Goal: Task Accomplishment & Management: Manage account settings

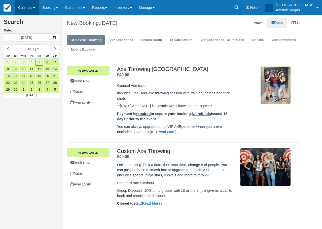
drag, startPoint x: 0, startPoint y: 0, endPoint x: 22, endPoint y: 7, distance: 23.3
click at [22, 7] on link "Calendar" at bounding box center [27, 7] width 24 height 15
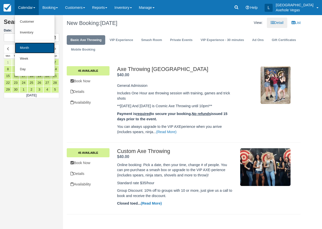
click at [34, 48] on link "Month" at bounding box center [35, 48] width 40 height 11
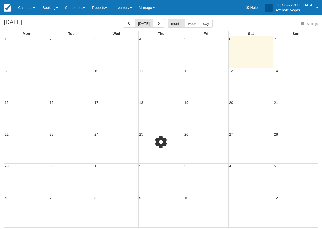
select select
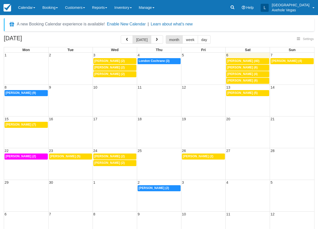
select select
click at [252, 61] on span "Izeah Fernandez Ruiz (40)" at bounding box center [243, 61] width 32 height 4
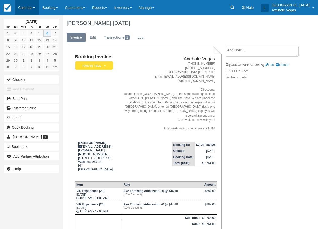
click at [23, 7] on link "Calendar" at bounding box center [27, 7] width 24 height 15
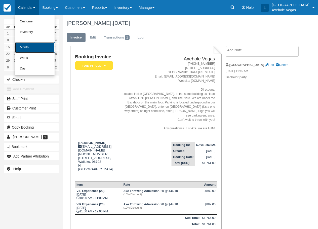
click at [24, 45] on link "Month" at bounding box center [35, 47] width 40 height 11
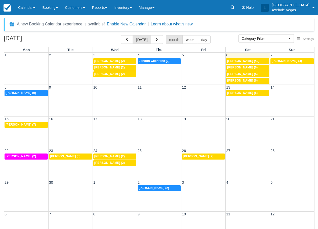
select select
click at [240, 67] on span "Amanda Snobel (6)" at bounding box center [242, 68] width 30 height 4
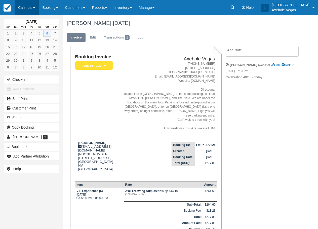
click at [28, 11] on link "Calendar" at bounding box center [27, 7] width 24 height 15
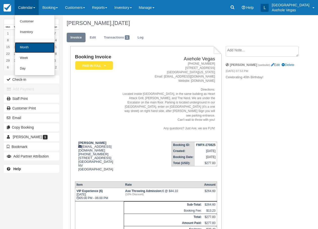
click at [34, 51] on link "Month" at bounding box center [35, 47] width 40 height 11
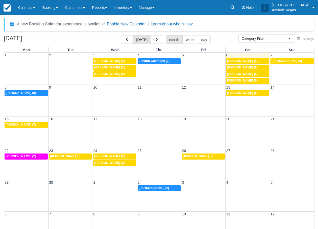
select select
click at [248, 74] on span "DON ABAR (4)" at bounding box center [242, 74] width 30 height 4
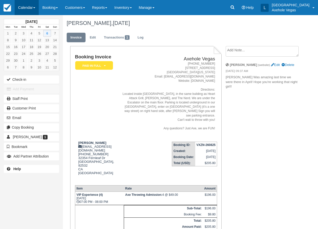
click at [26, 4] on link "Calendar" at bounding box center [27, 7] width 24 height 15
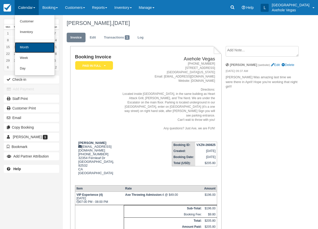
click at [41, 46] on link "Month" at bounding box center [35, 47] width 40 height 11
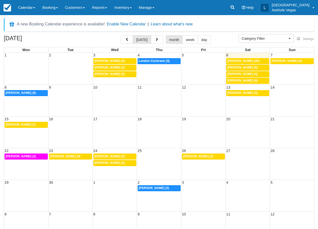
select select
click at [257, 79] on span "[PERSON_NAME] (6)" at bounding box center [242, 81] width 30 height 4
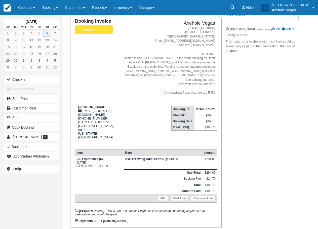
scroll to position [45, 0]
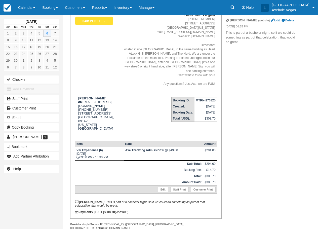
drag, startPoint x: 100, startPoint y: 122, endPoint x: 123, endPoint y: 94, distance: 36.5
click at [123, 94] on td "Booking ID: MTRN-270825 Created: August 27, 2025 Booking Date: September 6, 202…" at bounding box center [167, 115] width 99 height 44
click at [26, 8] on link "Calendar" at bounding box center [27, 7] width 24 height 15
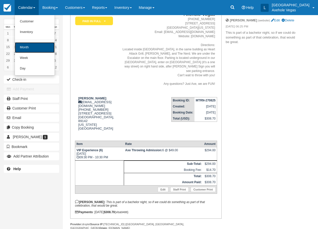
click at [31, 46] on link "Month" at bounding box center [35, 47] width 40 height 11
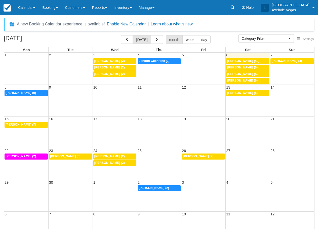
select select
click at [301, 63] on link "3p Mia Bennett (4)" at bounding box center [291, 61] width 43 height 6
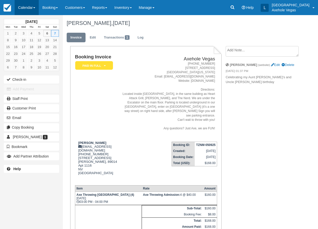
click at [37, 14] on link "Calendar" at bounding box center [27, 7] width 24 height 15
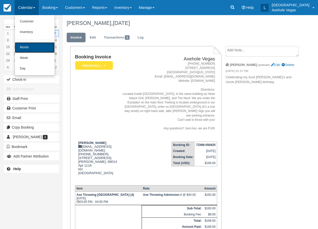
click at [48, 47] on link "Month" at bounding box center [35, 47] width 40 height 11
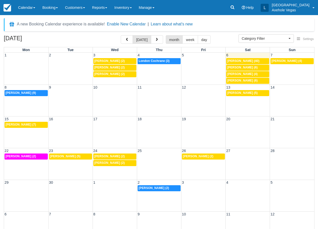
select select
click at [40, 92] on div "10a Marsha Grigsby (9)" at bounding box center [26, 93] width 41 height 4
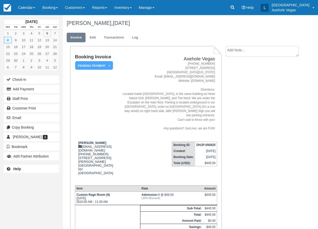
scroll to position [25, 0]
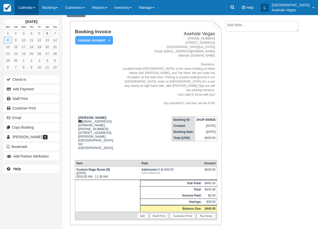
click at [34, 7] on link "Calendar" at bounding box center [27, 7] width 24 height 15
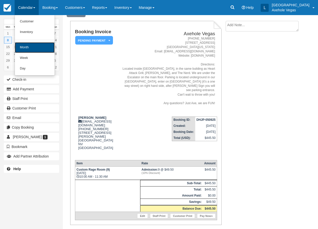
click at [32, 45] on link "Month" at bounding box center [35, 47] width 40 height 11
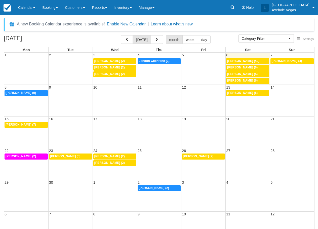
select select
click at [248, 93] on span "[PERSON_NAME] (5)" at bounding box center [242, 93] width 30 height 4
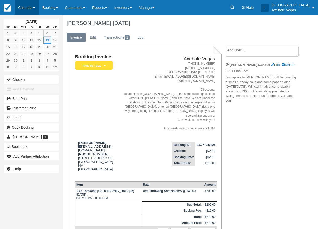
click at [26, 8] on link "Calendar" at bounding box center [27, 7] width 24 height 15
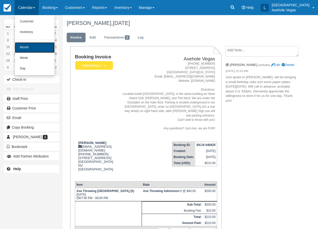
click at [32, 50] on link "Month" at bounding box center [35, 47] width 40 height 11
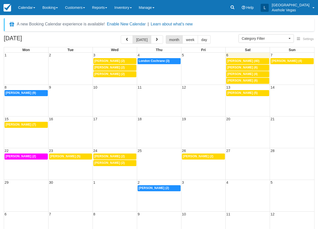
select select
click at [34, 125] on span "Alexandra Swenson (7)" at bounding box center [21, 125] width 30 height 4
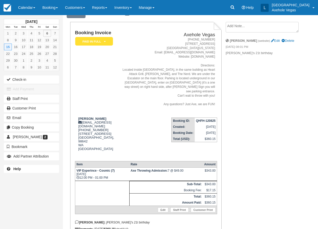
scroll to position [16, 0]
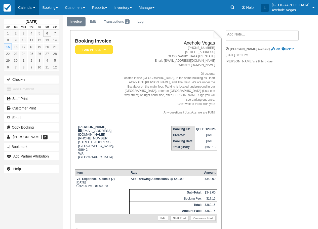
click at [25, 10] on link "Calendar" at bounding box center [27, 7] width 24 height 15
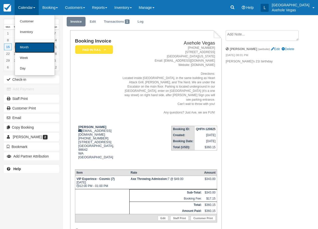
click at [32, 49] on link "Month" at bounding box center [35, 47] width 40 height 11
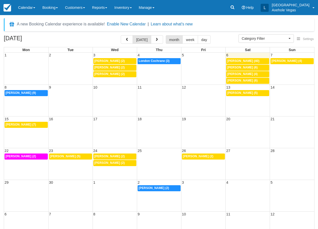
select select
